Goal: Browse casually: Explore the website without a specific task or goal

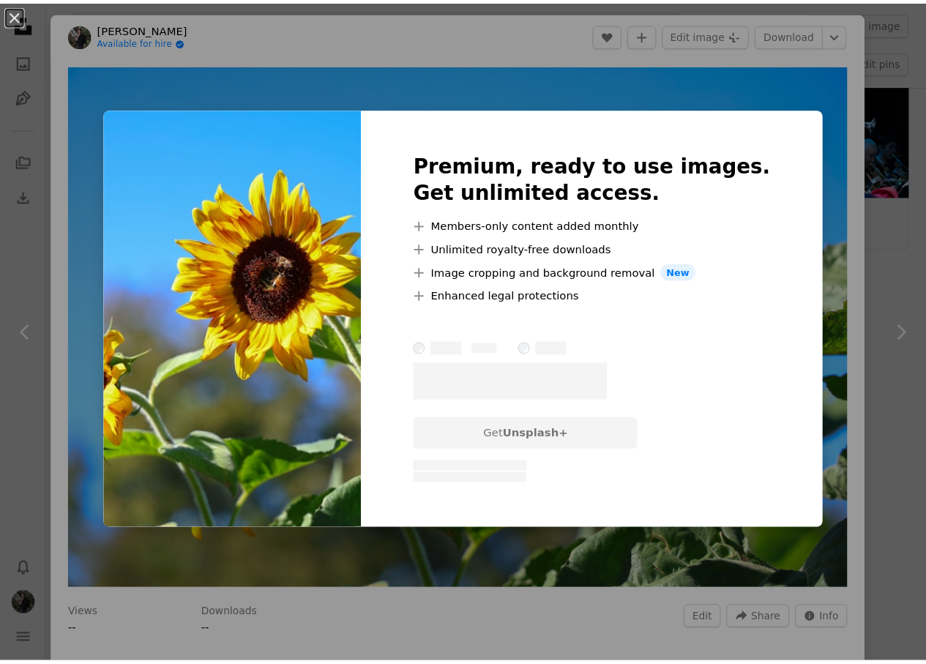
scroll to position [73, 0]
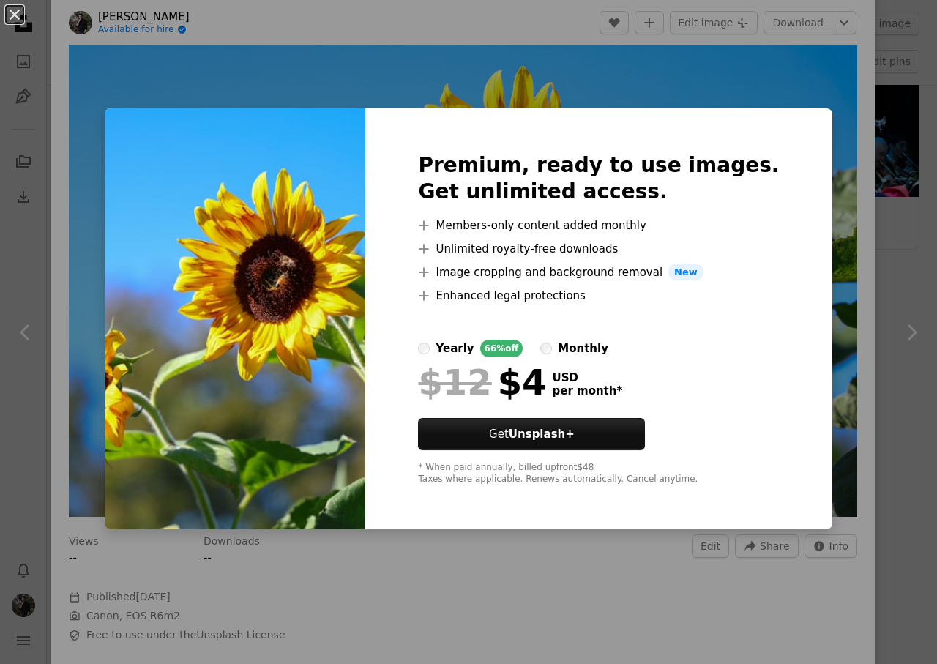
click at [751, 25] on div "An X shape Premium, ready to use images. Get unlimited access. A plus sign Memb…" at bounding box center [468, 332] width 937 height 664
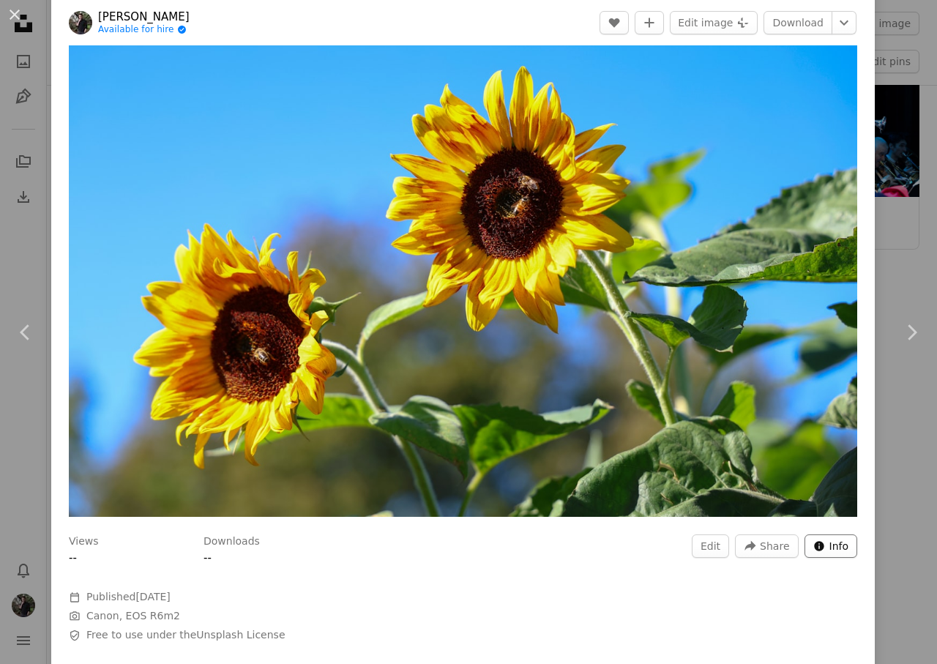
click at [829, 545] on span "Info" at bounding box center [839, 546] width 20 height 22
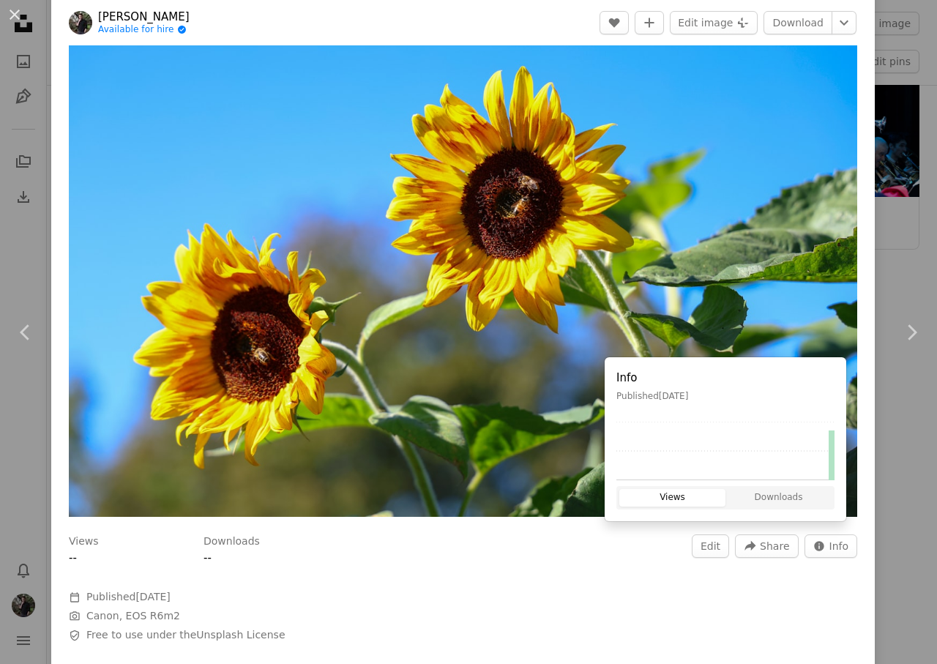
click at [892, 16] on div "An X shape Chevron left Chevron right [PERSON_NAME] Available for hire A checkm…" at bounding box center [468, 332] width 937 height 664
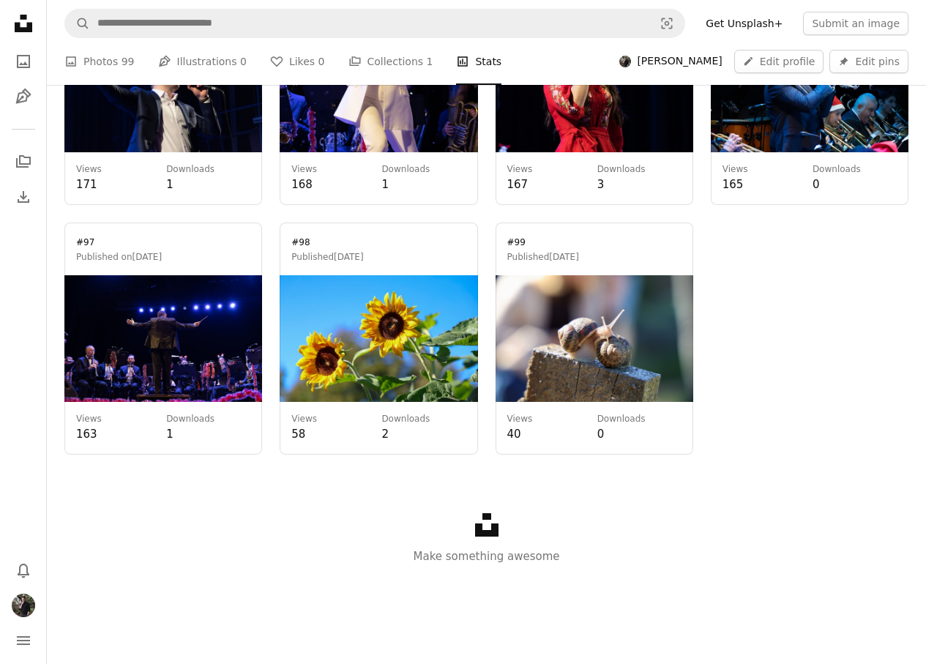
click at [560, 323] on link at bounding box center [595, 339] width 198 height 232
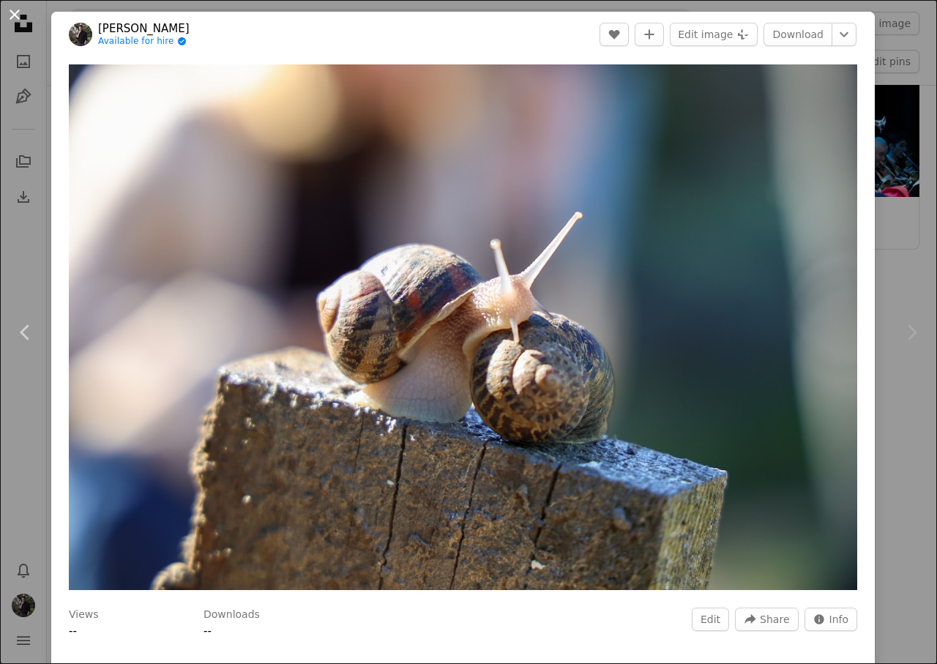
click at [10, 15] on button "An X shape" at bounding box center [15, 15] width 18 height 18
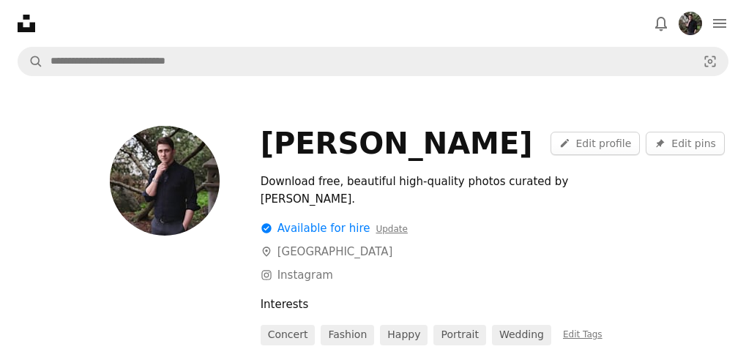
click at [22, 26] on icon at bounding box center [27, 24] width 18 height 18
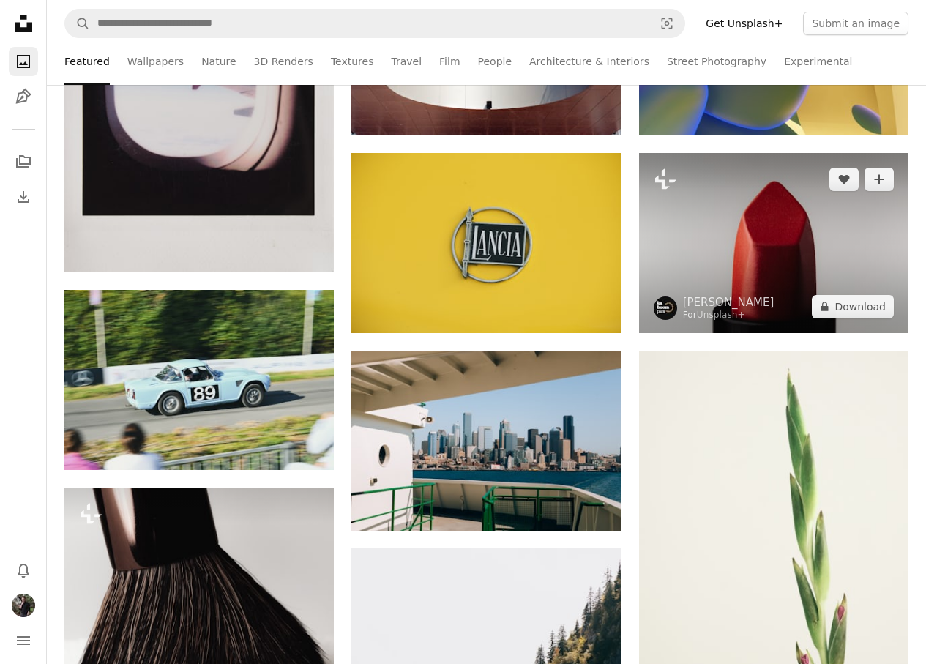
scroll to position [439, 0]
